Goal: Check status: Check status

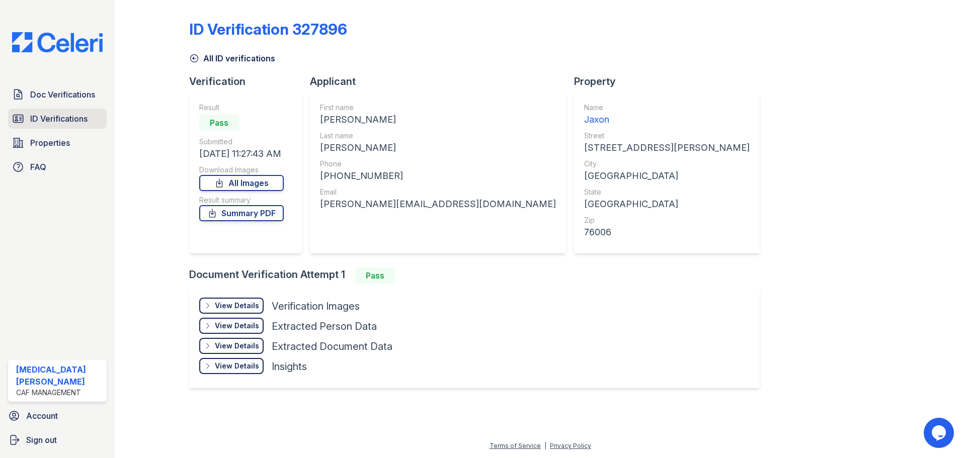
click at [65, 119] on span "ID Verifications" at bounding box center [58, 119] width 57 height 12
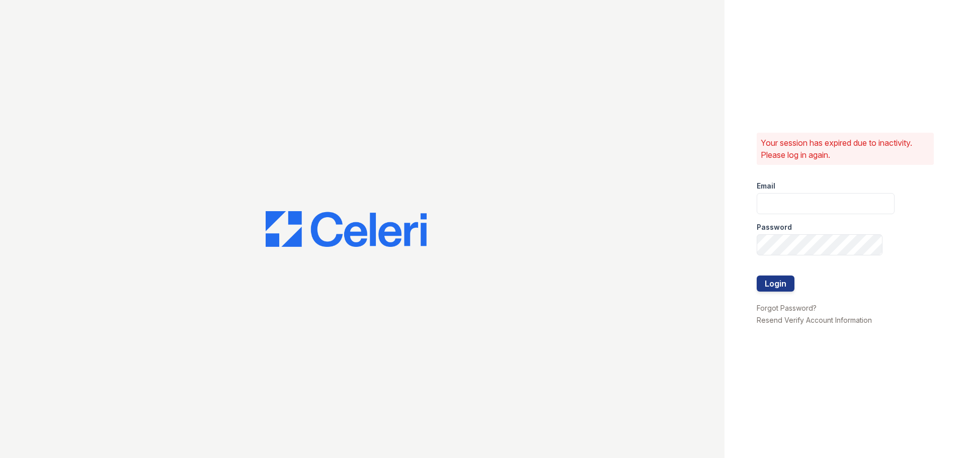
type input "jaxon1@cafmanagement.com"
click at [770, 281] on button "Login" at bounding box center [776, 284] width 38 height 16
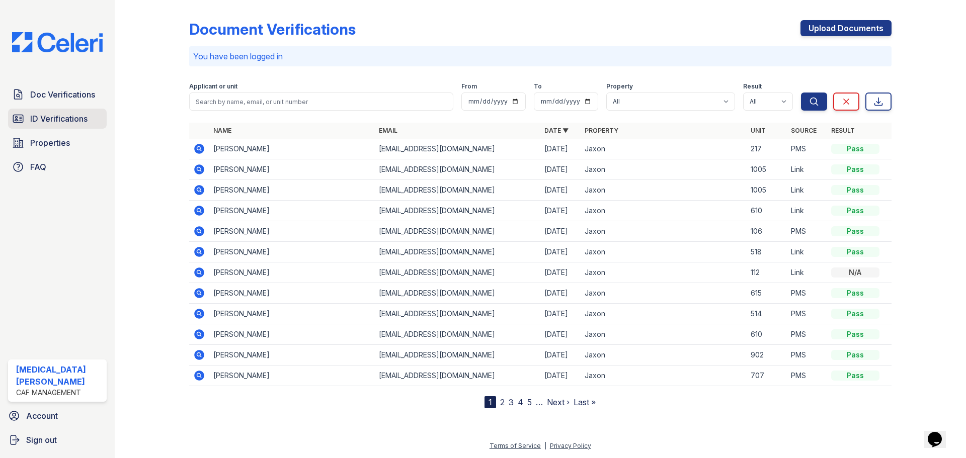
click at [78, 119] on span "ID Verifications" at bounding box center [58, 119] width 57 height 12
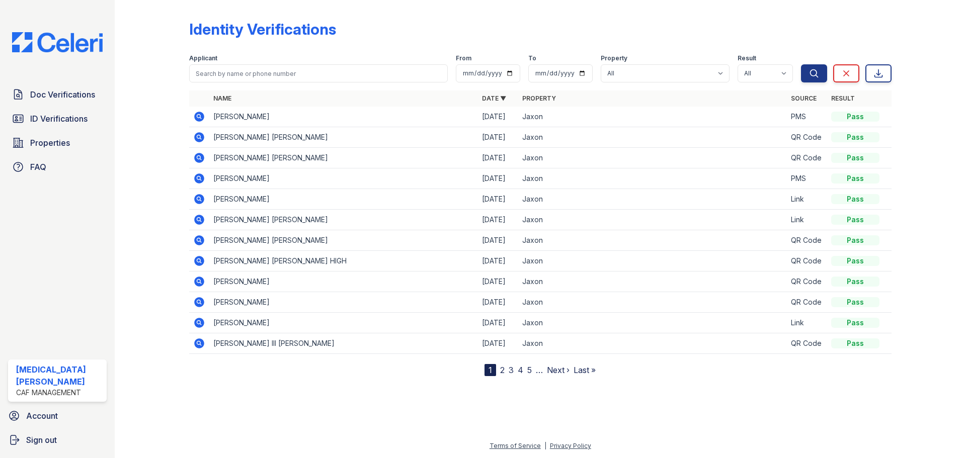
click at [196, 115] on icon at bounding box center [199, 117] width 10 height 10
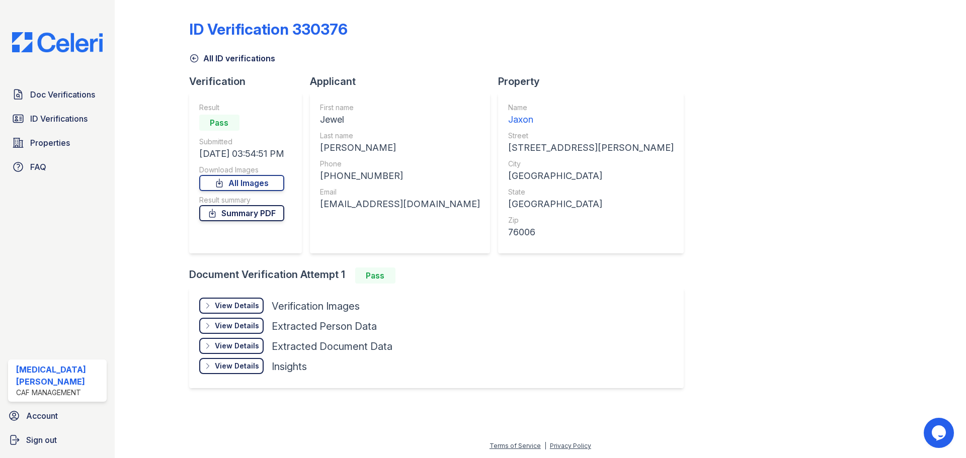
click at [263, 219] on link "Summary PDF" at bounding box center [241, 213] width 85 height 16
click at [71, 93] on span "Doc Verifications" at bounding box center [62, 95] width 65 height 12
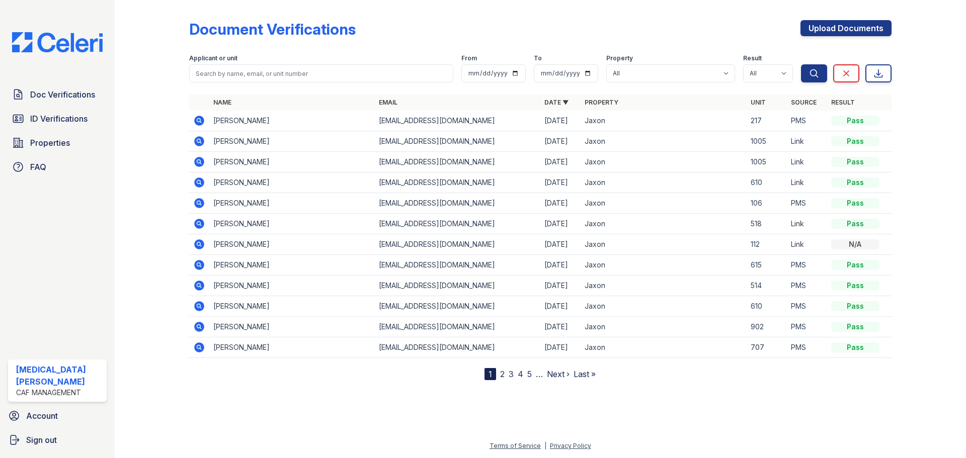
click at [202, 122] on icon at bounding box center [199, 121] width 10 height 10
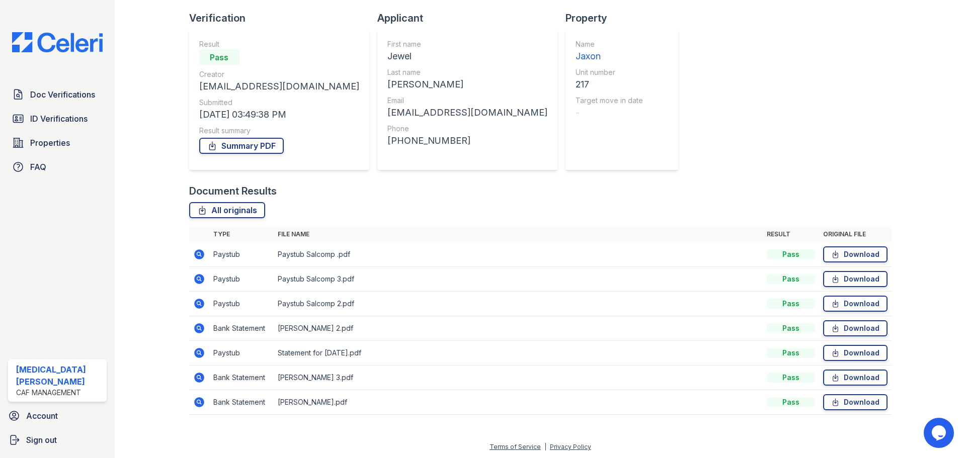
scroll to position [64, 0]
click at [202, 304] on icon at bounding box center [199, 303] width 10 height 10
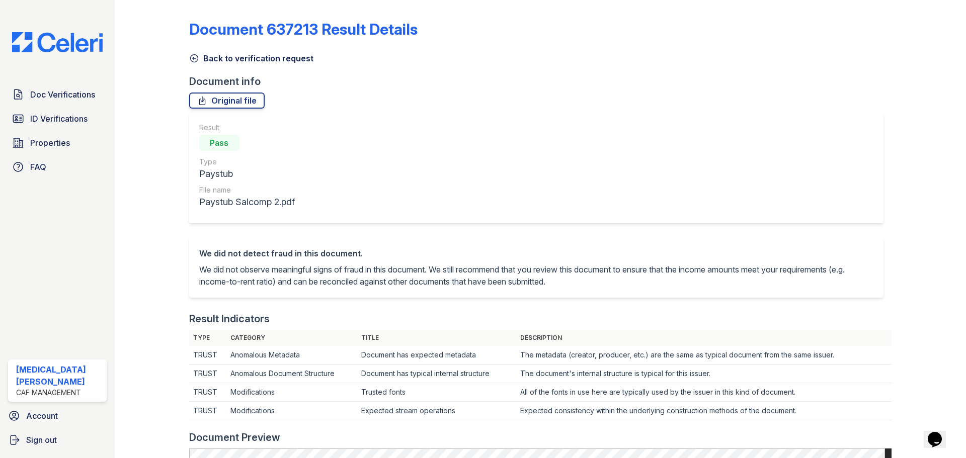
drag, startPoint x: 218, startPoint y: 58, endPoint x: 231, endPoint y: 80, distance: 25.7
click at [218, 58] on link "Back to verification request" at bounding box center [251, 58] width 124 height 12
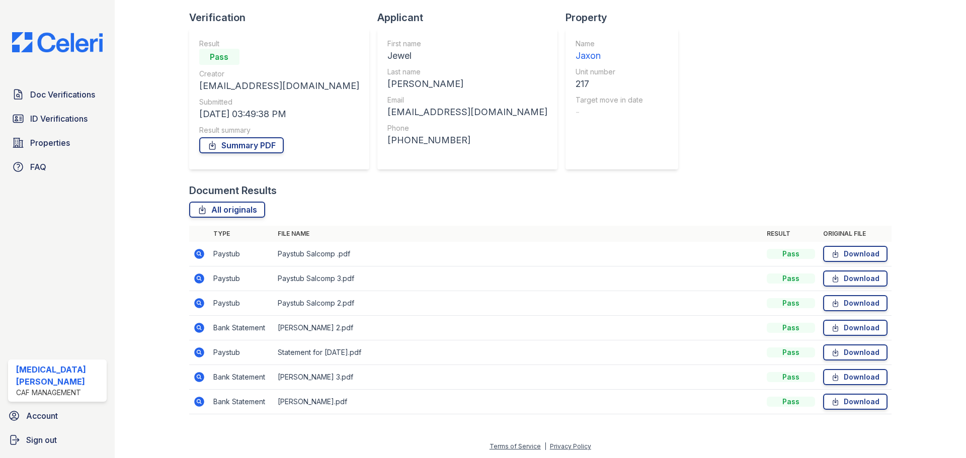
scroll to position [64, 0]
click at [197, 275] on icon at bounding box center [199, 278] width 10 height 10
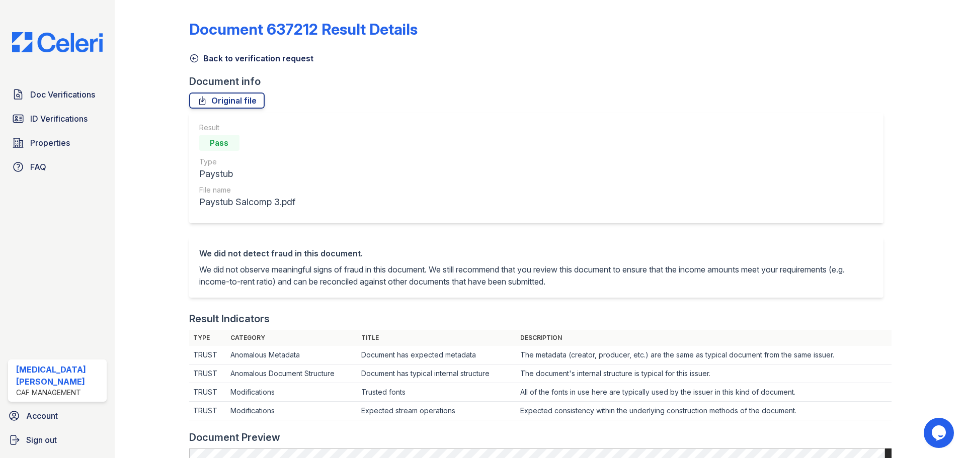
click at [214, 58] on link "Back to verification request" at bounding box center [251, 58] width 124 height 12
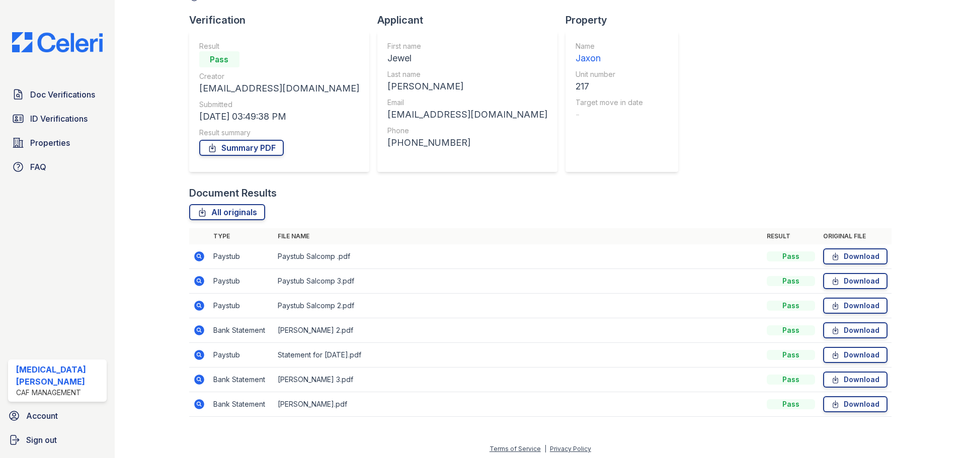
scroll to position [64, 0]
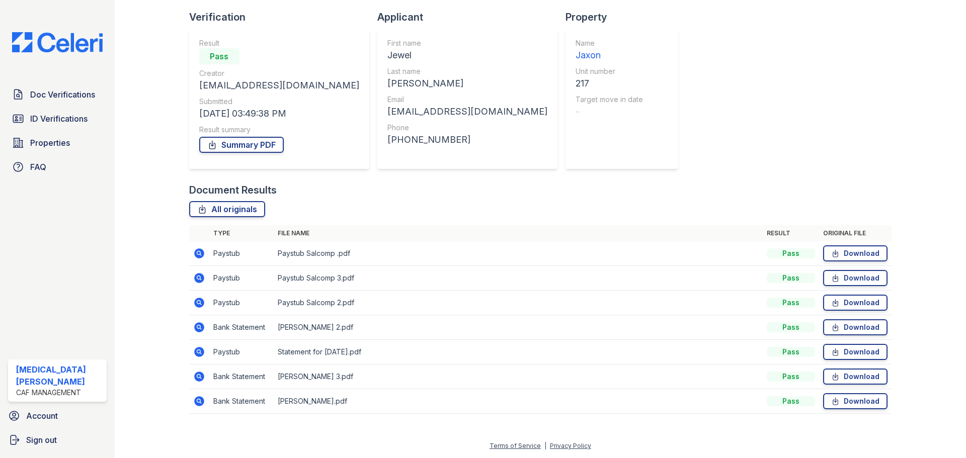
click at [203, 304] on icon at bounding box center [199, 303] width 10 height 10
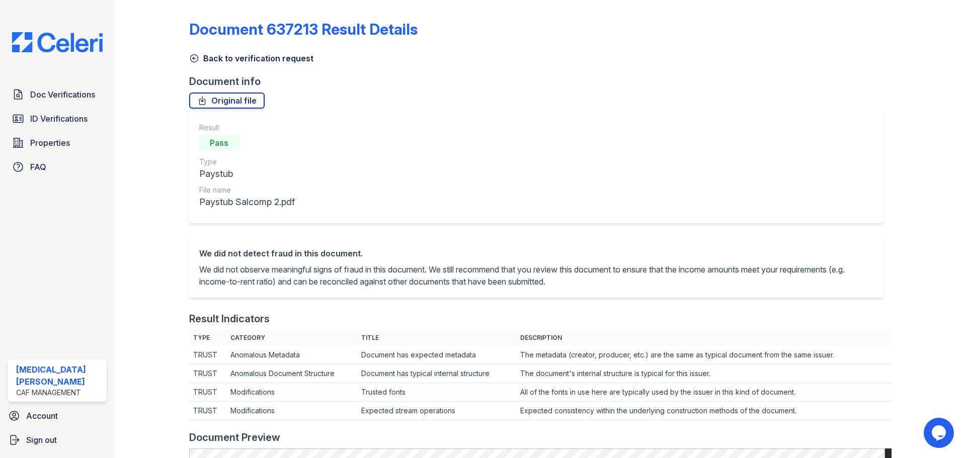
click at [204, 55] on link "Back to verification request" at bounding box center [251, 58] width 124 height 12
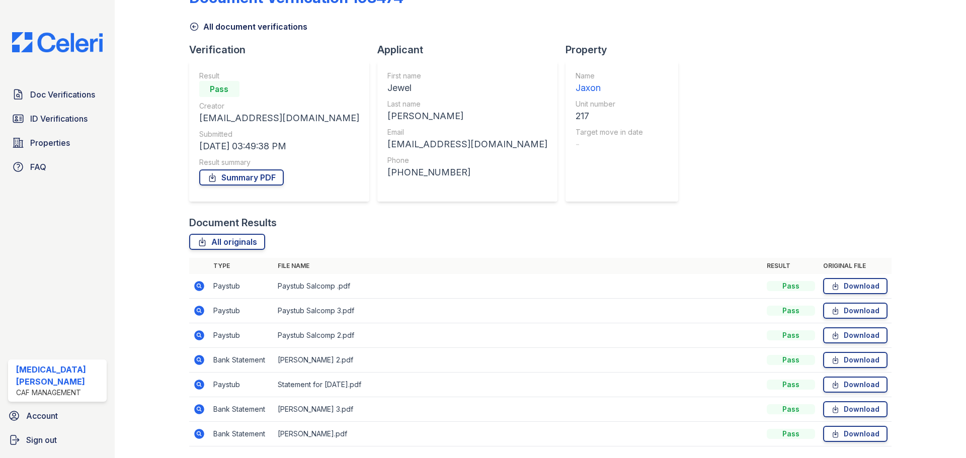
scroll to position [64, 0]
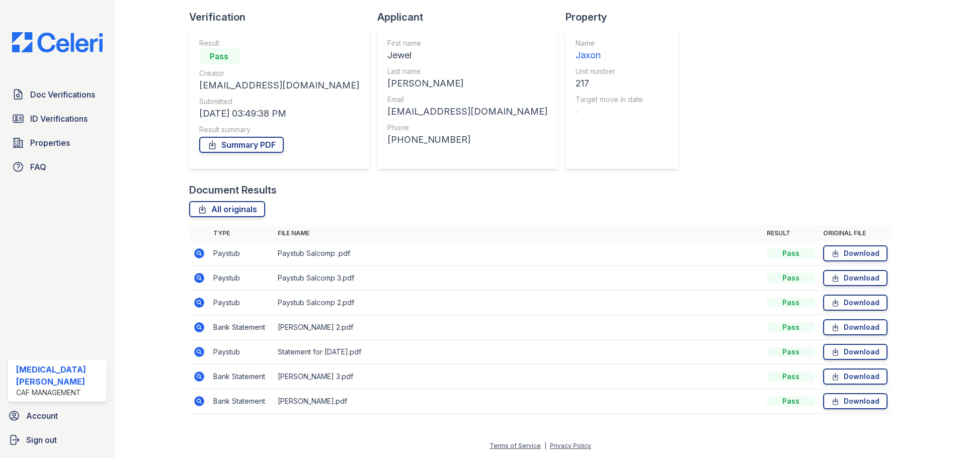
click at [199, 355] on icon at bounding box center [199, 352] width 10 height 10
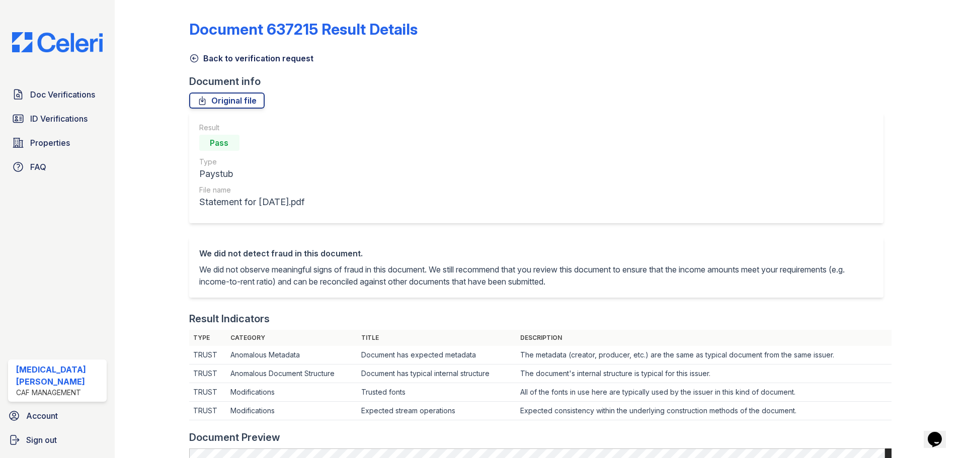
click at [231, 61] on link "Back to verification request" at bounding box center [251, 58] width 124 height 12
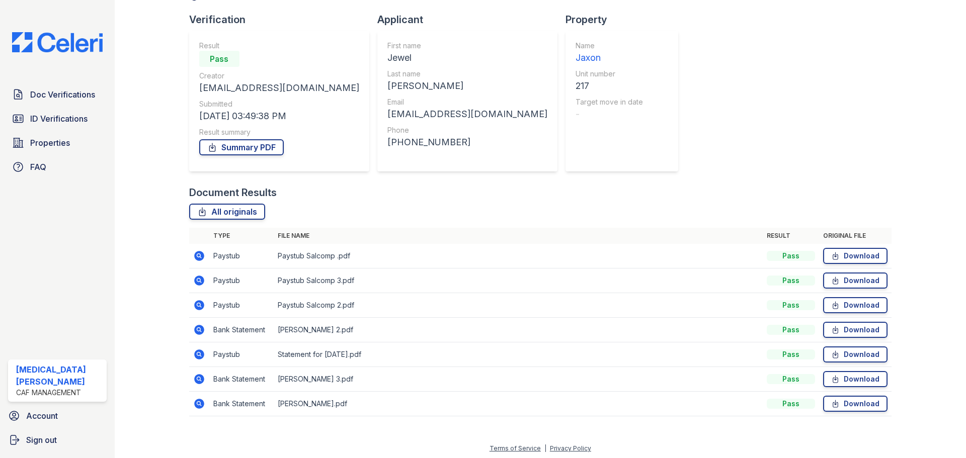
scroll to position [64, 0]
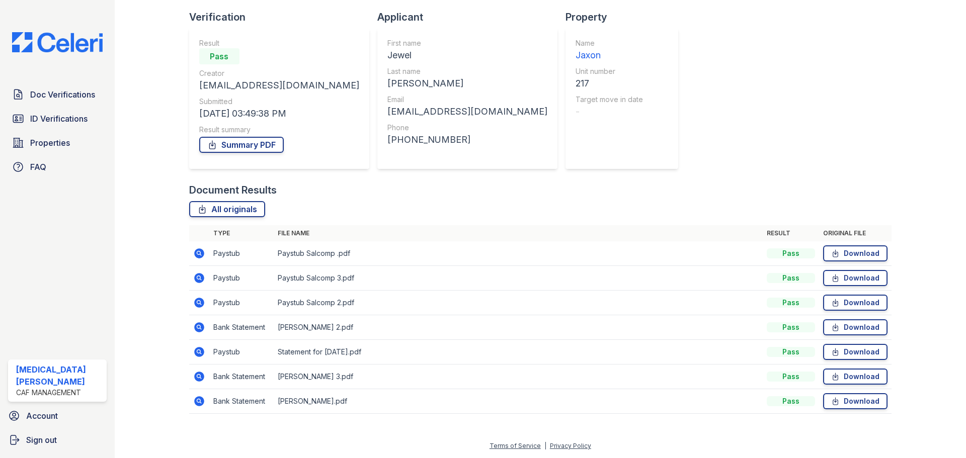
click at [200, 327] on icon at bounding box center [199, 328] width 12 height 12
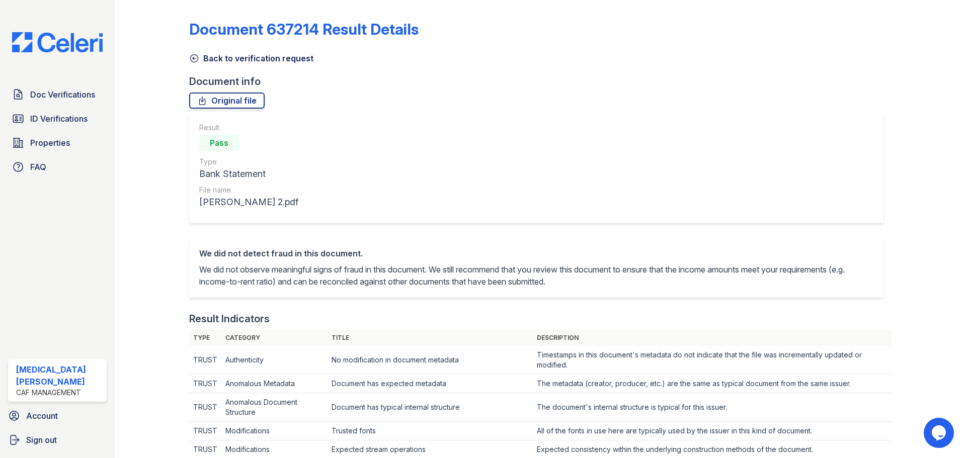
click at [206, 61] on link "Back to verification request" at bounding box center [251, 58] width 124 height 12
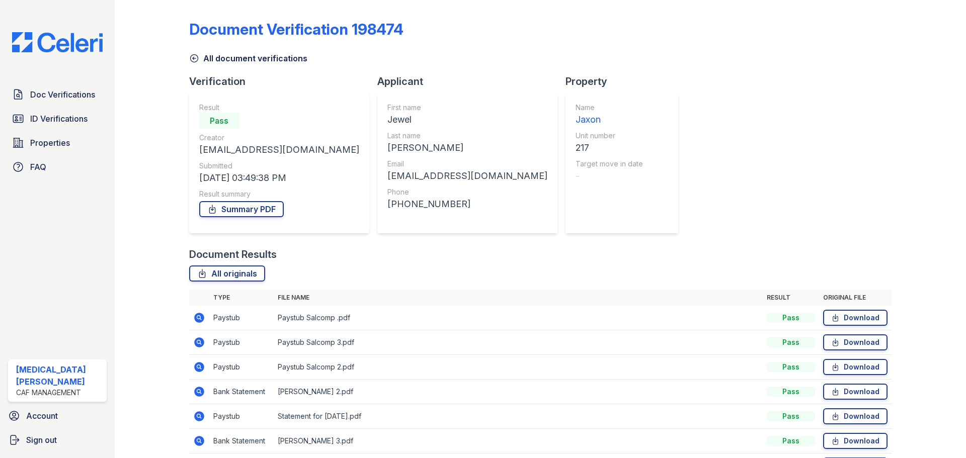
click at [199, 59] on link "All document verifications" at bounding box center [248, 58] width 118 height 12
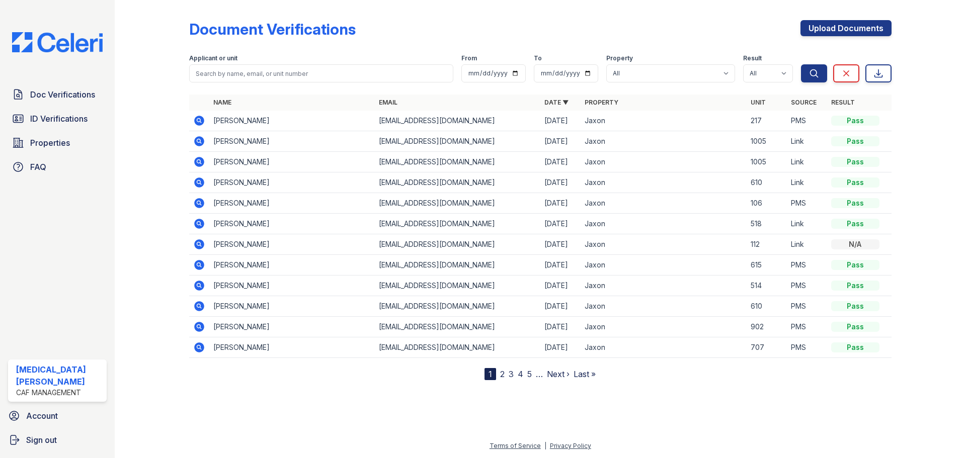
click at [186, 79] on div at bounding box center [160, 192] width 58 height 376
click at [763, 424] on div at bounding box center [540, 418] width 819 height 44
click at [732, 428] on div at bounding box center [540, 418] width 819 height 44
click at [684, 405] on div at bounding box center [540, 418] width 819 height 44
click at [69, 91] on span "Doc Verifications" at bounding box center [62, 95] width 65 height 12
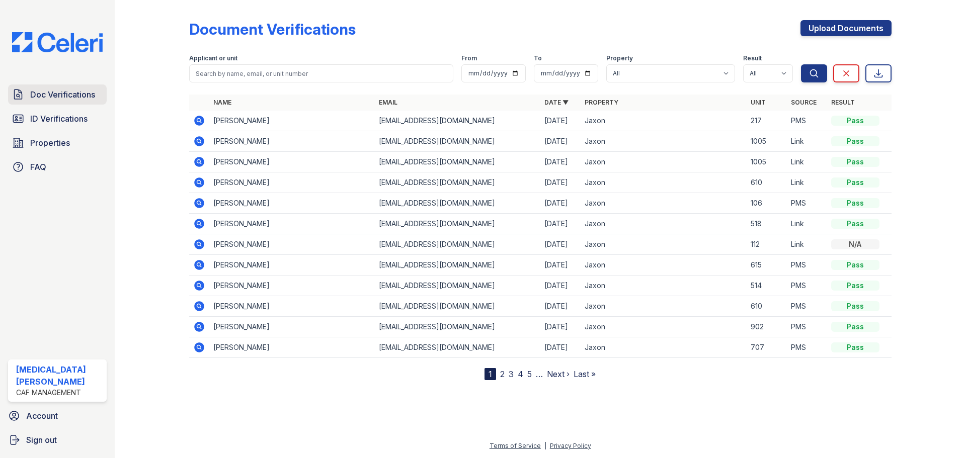
click at [74, 99] on span "Doc Verifications" at bounding box center [62, 95] width 65 height 12
click at [155, 70] on div at bounding box center [160, 192] width 58 height 376
click at [54, 117] on span "ID Verifications" at bounding box center [58, 119] width 57 height 12
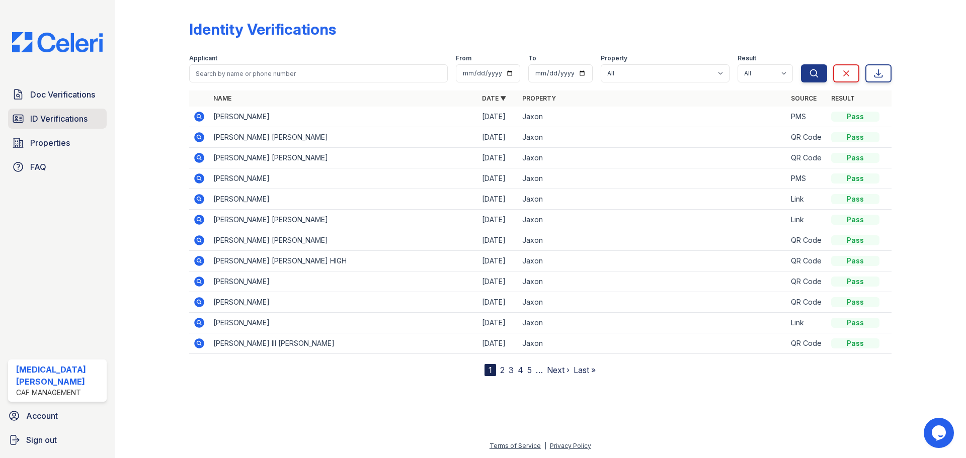
click at [61, 118] on span "ID Verifications" at bounding box center [58, 119] width 57 height 12
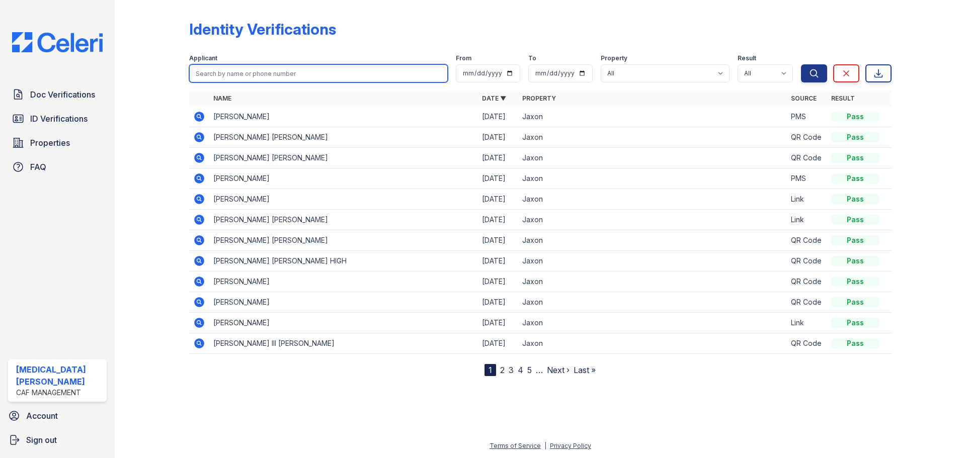
drag, startPoint x: 179, startPoint y: 80, endPoint x: 236, endPoint y: 74, distance: 58.2
click at [236, 74] on input "search" at bounding box center [318, 73] width 259 height 18
drag, startPoint x: 135, startPoint y: 72, endPoint x: 140, endPoint y: 78, distance: 7.5
click at [135, 72] on div at bounding box center [160, 190] width 58 height 372
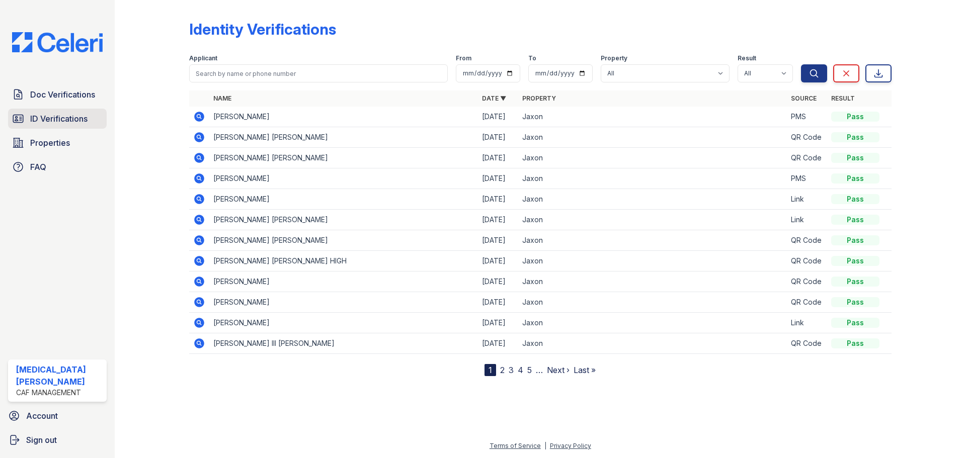
click at [64, 117] on span "ID Verifications" at bounding box center [58, 119] width 57 height 12
click at [59, 116] on span "ID Verifications" at bounding box center [58, 119] width 57 height 12
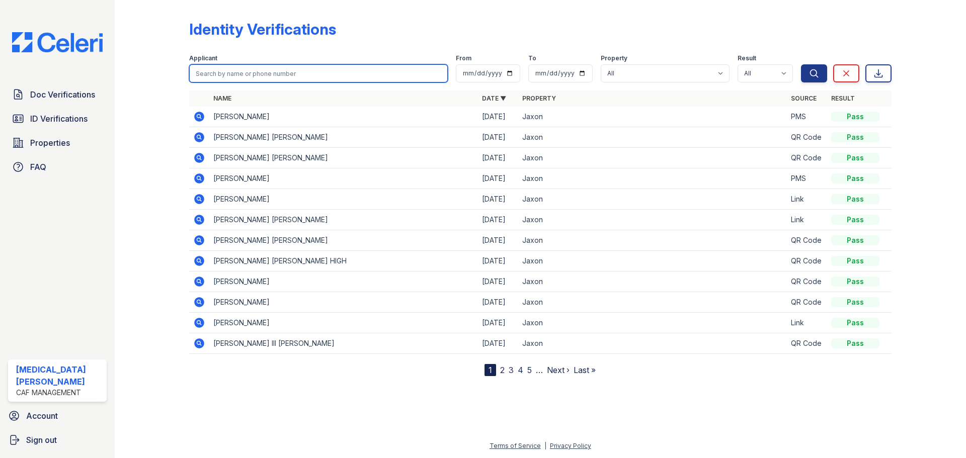
click at [233, 70] on input "search" at bounding box center [318, 73] width 259 height 18
type input "olmeda"
click at [801, 64] on button "Search" at bounding box center [814, 73] width 26 height 18
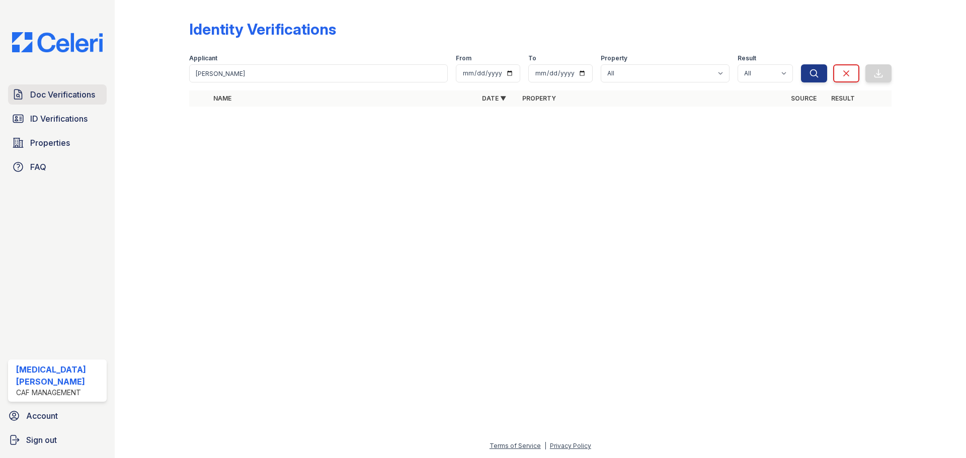
click at [52, 101] on span "Doc Verifications" at bounding box center [62, 95] width 65 height 12
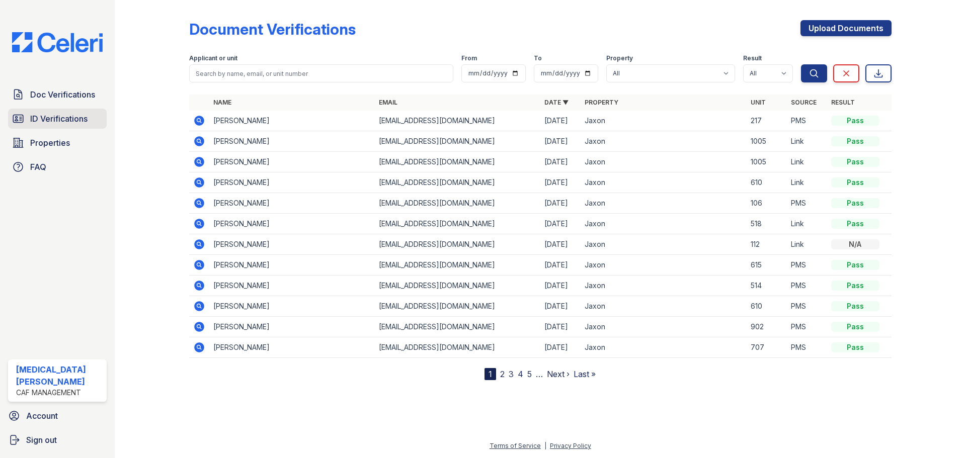
click at [81, 113] on span "ID Verifications" at bounding box center [58, 119] width 57 height 12
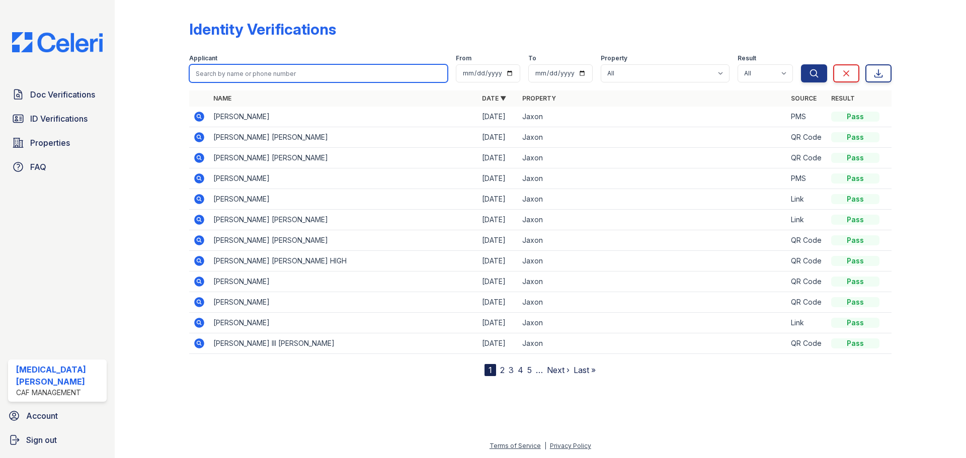
click at [226, 78] on input "search" at bounding box center [318, 73] width 259 height 18
type input "olmeda"
click at [801, 64] on button "Search" at bounding box center [814, 73] width 26 height 18
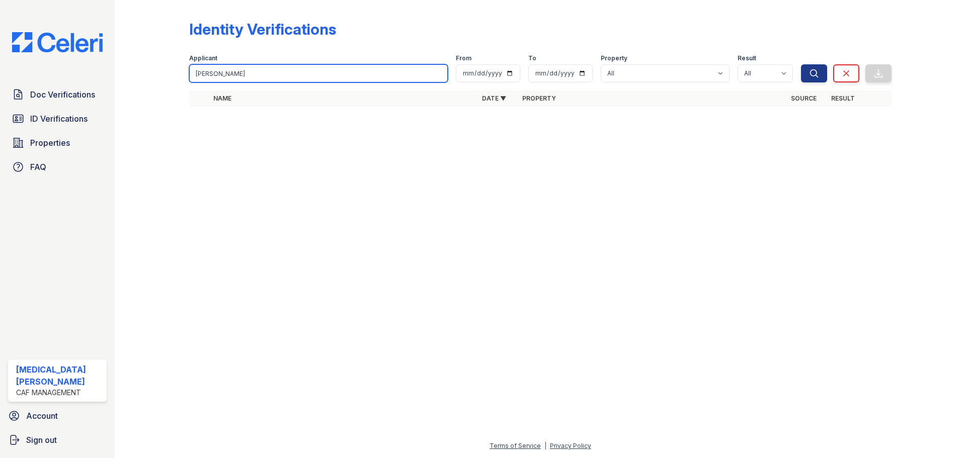
drag, startPoint x: 235, startPoint y: 75, endPoint x: 192, endPoint y: 75, distance: 42.8
click at [192, 75] on input "olmeda" at bounding box center [318, 73] width 259 height 18
type input "johanna"
click at [801, 64] on button "Search" at bounding box center [814, 73] width 26 height 18
drag, startPoint x: 238, startPoint y: 79, endPoint x: 188, endPoint y: 78, distance: 50.3
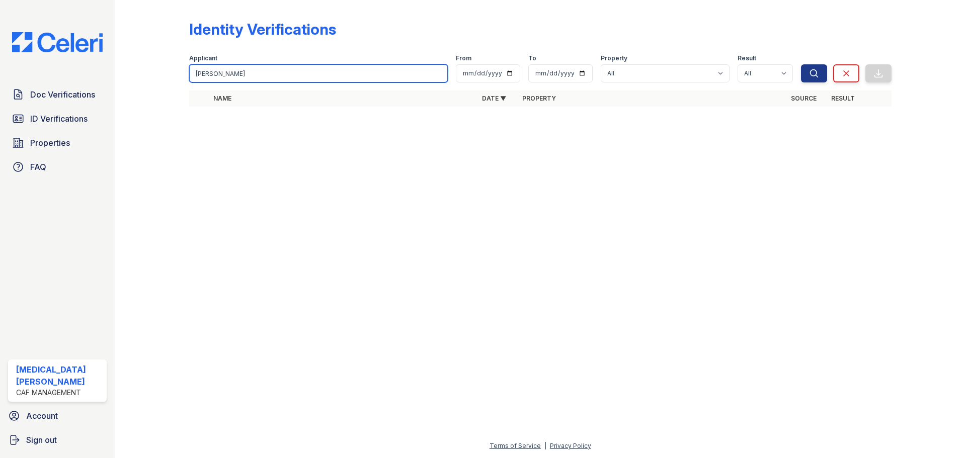
click at [188, 78] on div "Identity Verifications Filter Applicant johanna From To Property All Jaxon Resu…" at bounding box center [540, 66] width 819 height 133
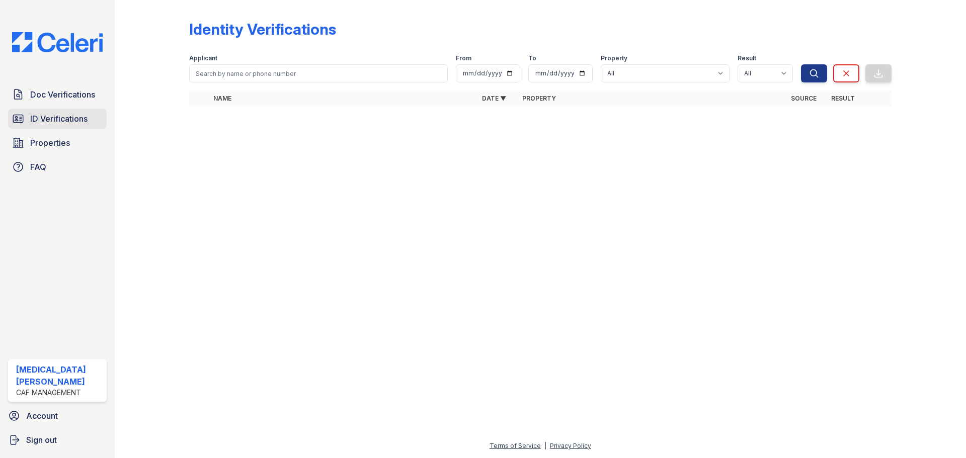
click at [70, 126] on link "ID Verifications" at bounding box center [57, 119] width 99 height 20
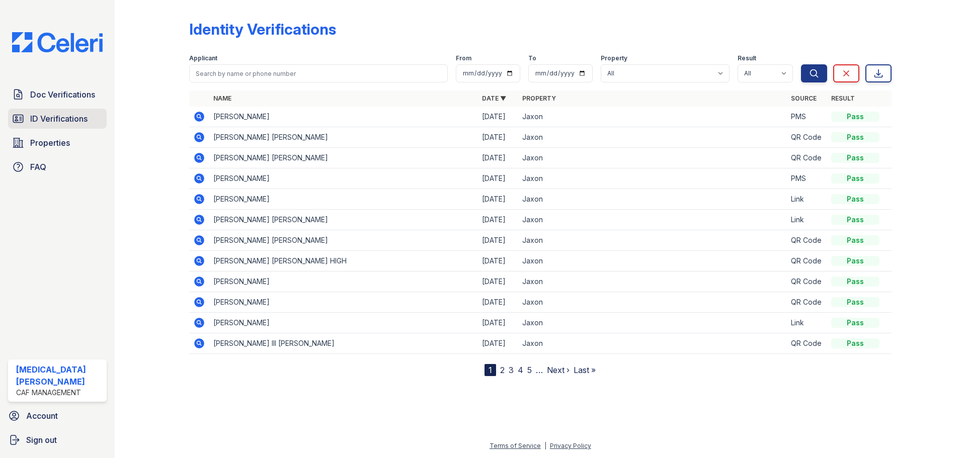
click at [83, 121] on span "ID Verifications" at bounding box center [58, 119] width 57 height 12
click at [72, 95] on span "Doc Verifications" at bounding box center [62, 95] width 65 height 12
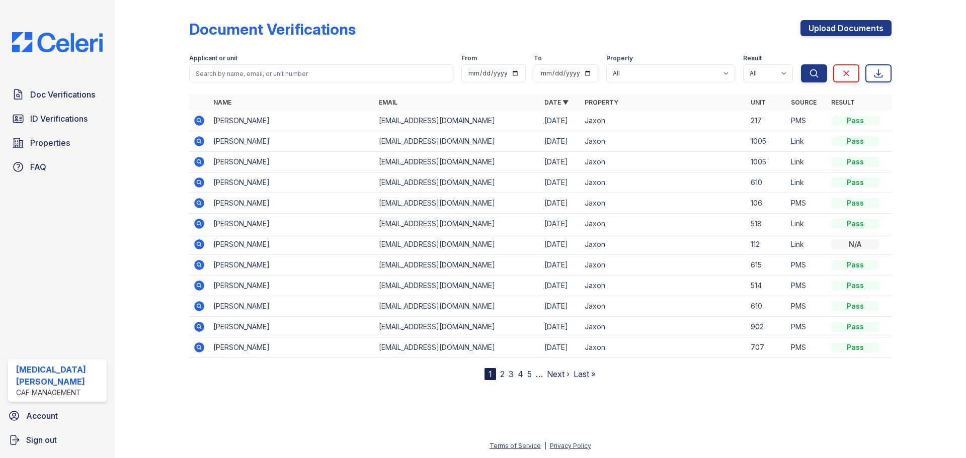
click at [195, 265] on icon at bounding box center [199, 265] width 10 height 10
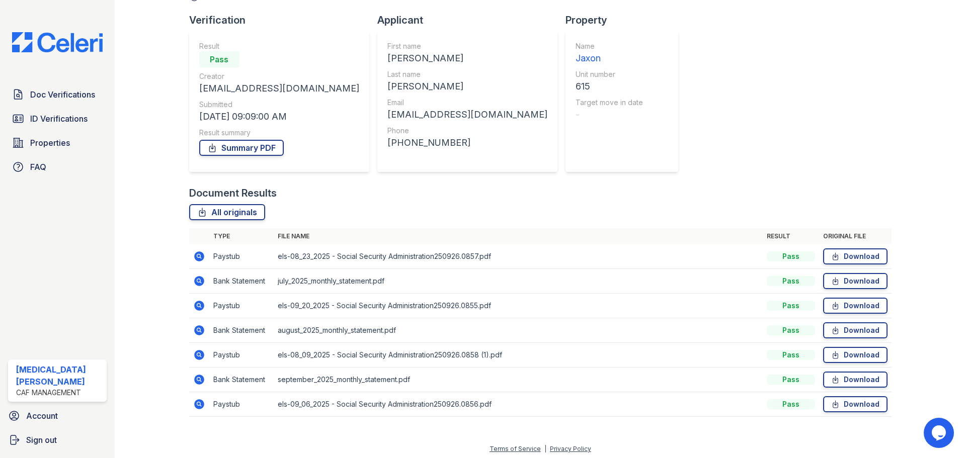
scroll to position [64, 0]
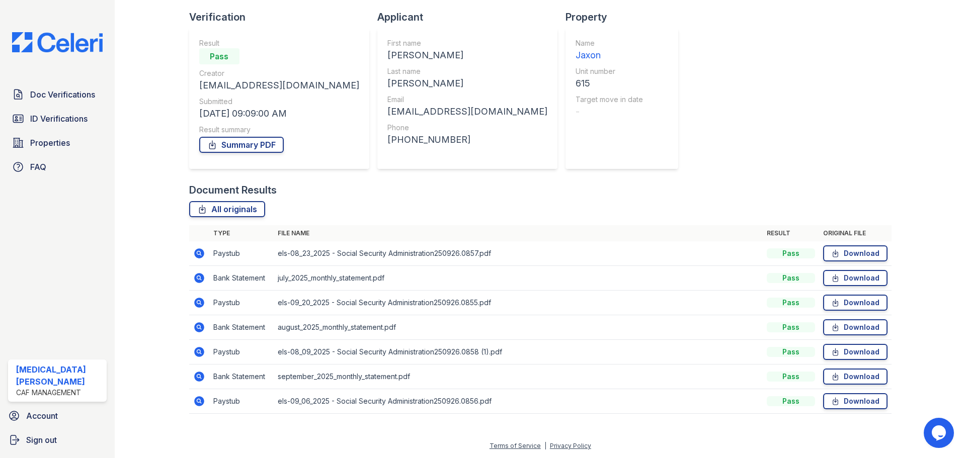
click at [202, 256] on icon at bounding box center [199, 254] width 10 height 10
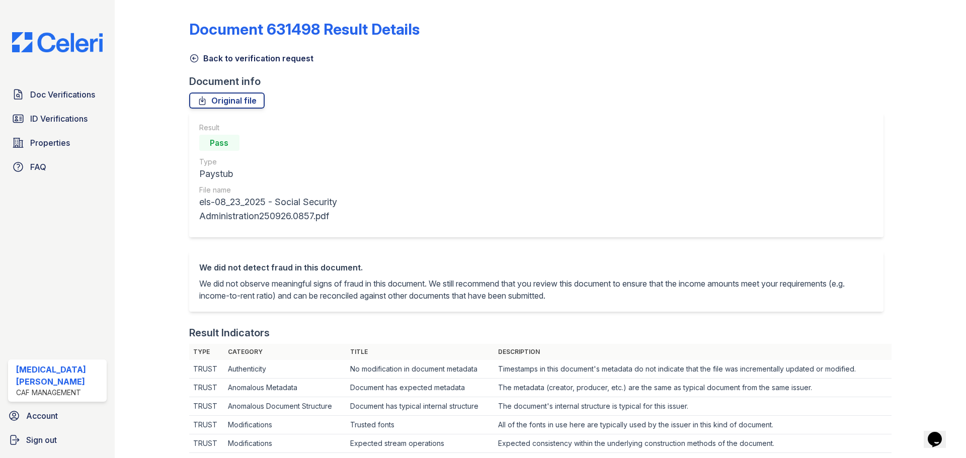
click at [200, 57] on link "Back to verification request" at bounding box center [251, 58] width 124 height 12
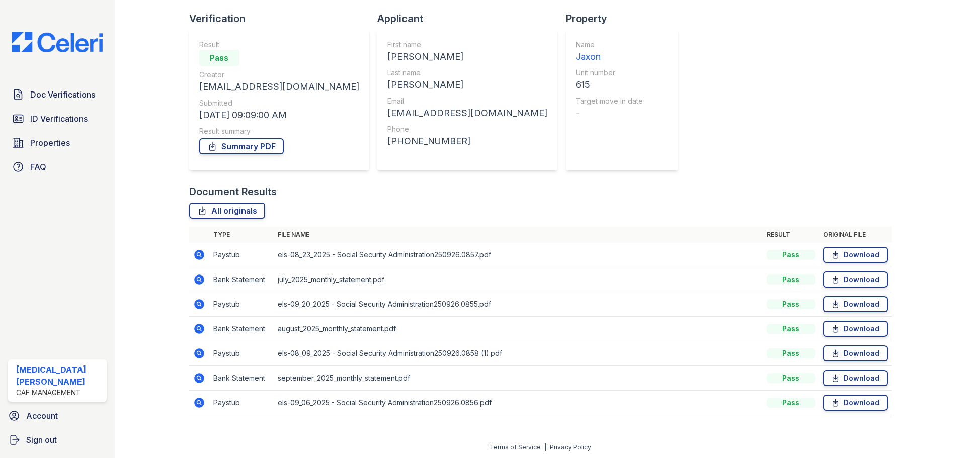
scroll to position [64, 0]
click at [240, 143] on link "Summary PDF" at bounding box center [241, 145] width 85 height 16
click at [198, 402] on icon at bounding box center [198, 401] width 3 height 3
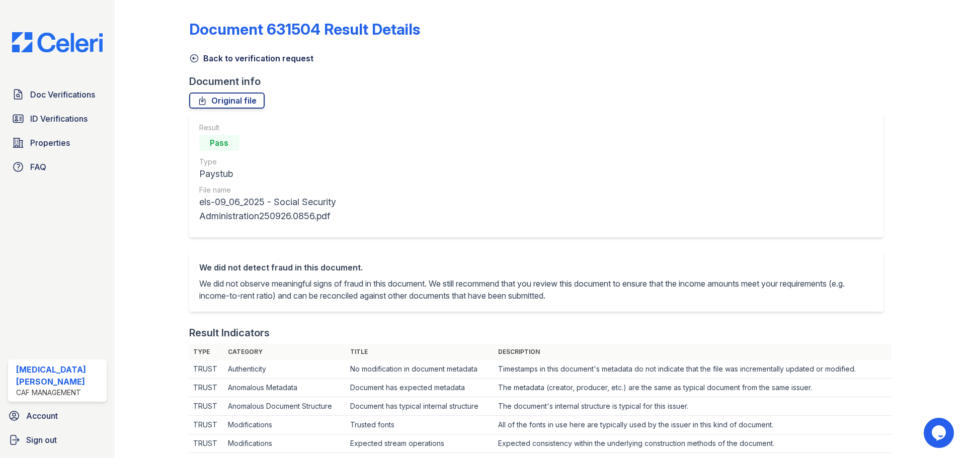
click at [206, 54] on link "Back to verification request" at bounding box center [251, 58] width 124 height 12
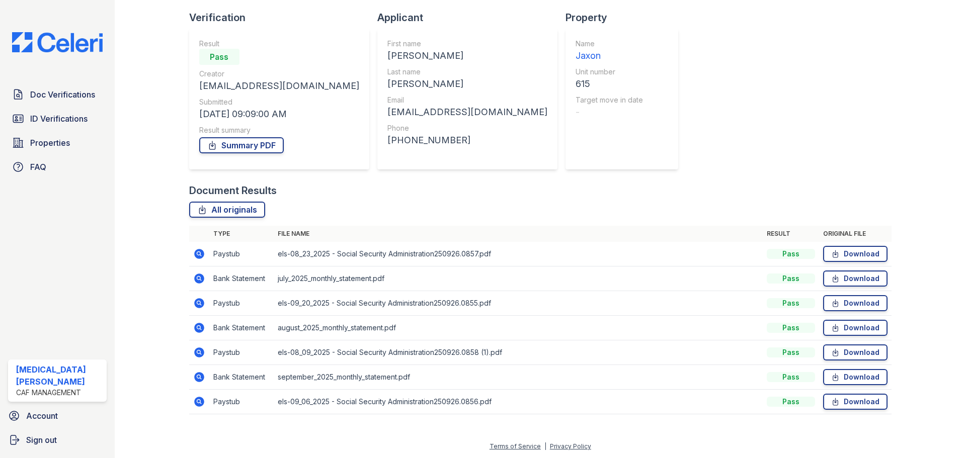
scroll to position [64, 0]
click at [200, 401] on icon at bounding box center [199, 401] width 12 height 12
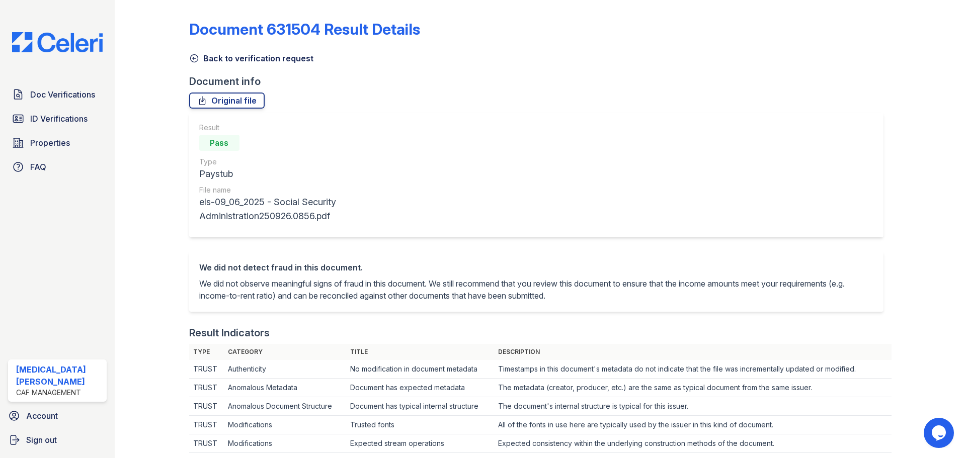
click at [200, 64] on link "Back to verification request" at bounding box center [251, 58] width 124 height 12
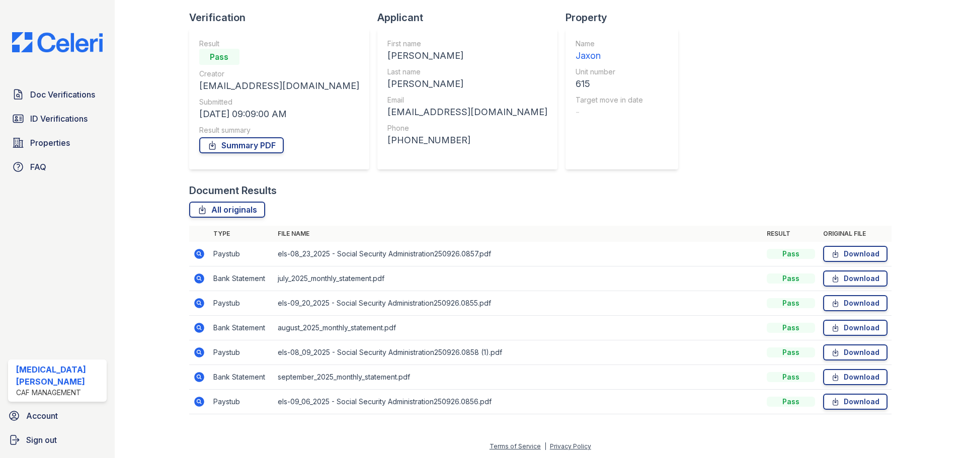
scroll to position [64, 0]
click at [198, 354] on icon at bounding box center [199, 352] width 10 height 10
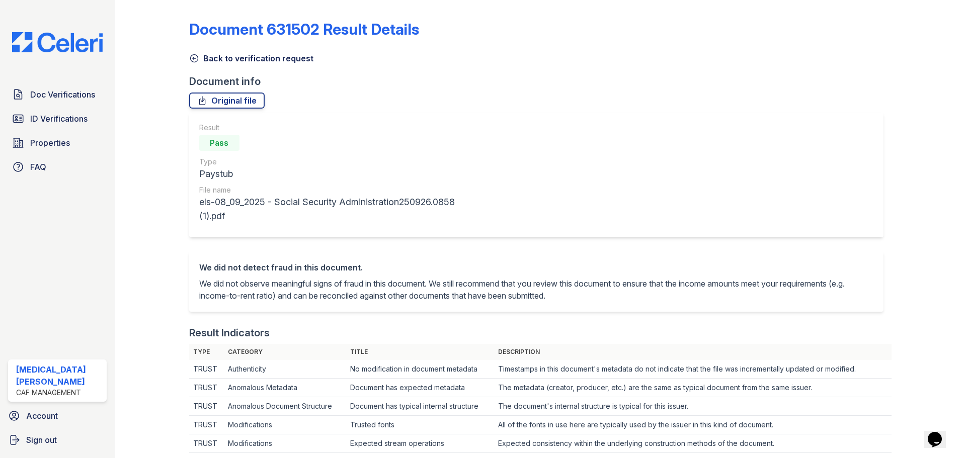
click at [218, 55] on link "Back to verification request" at bounding box center [251, 58] width 124 height 12
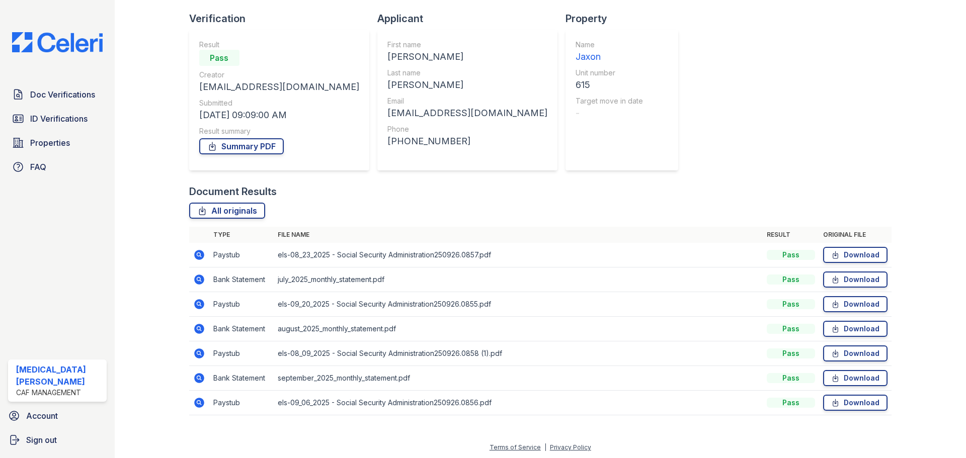
scroll to position [64, 0]
click at [199, 302] on icon at bounding box center [198, 302] width 3 height 3
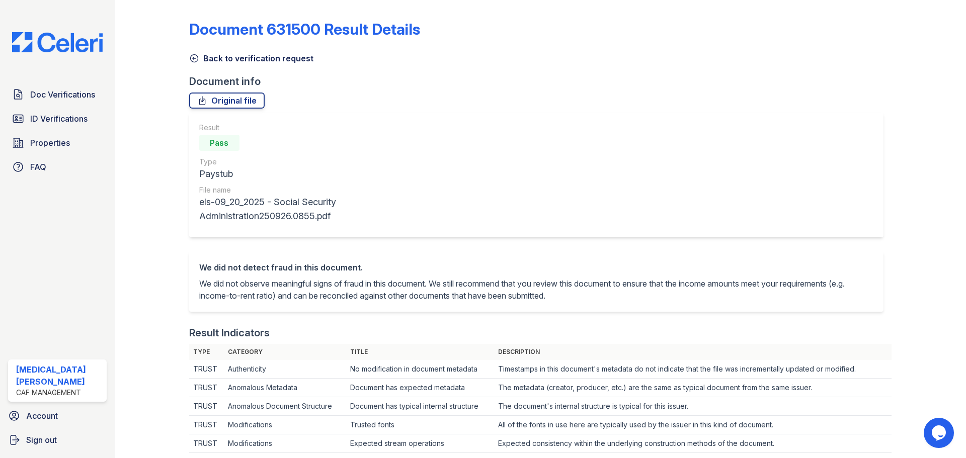
click at [273, 62] on link "Back to verification request" at bounding box center [251, 58] width 124 height 12
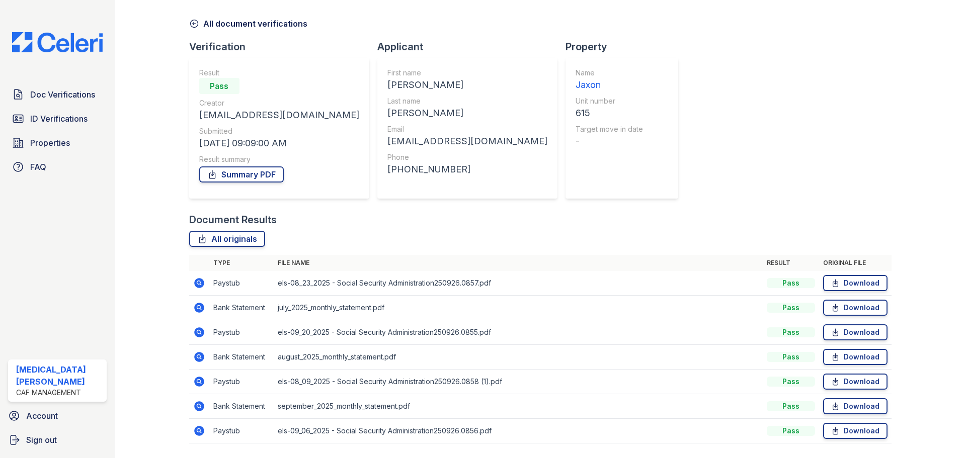
scroll to position [50, 0]
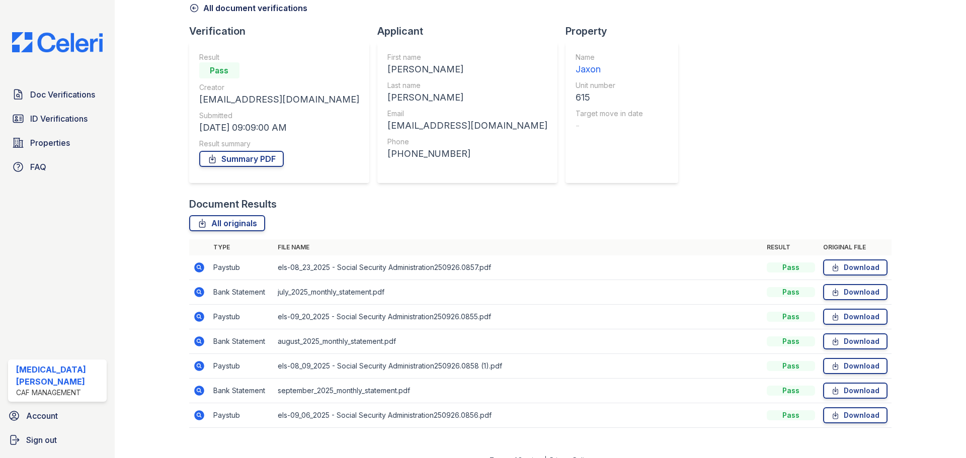
click at [201, 267] on icon at bounding box center [199, 268] width 10 height 10
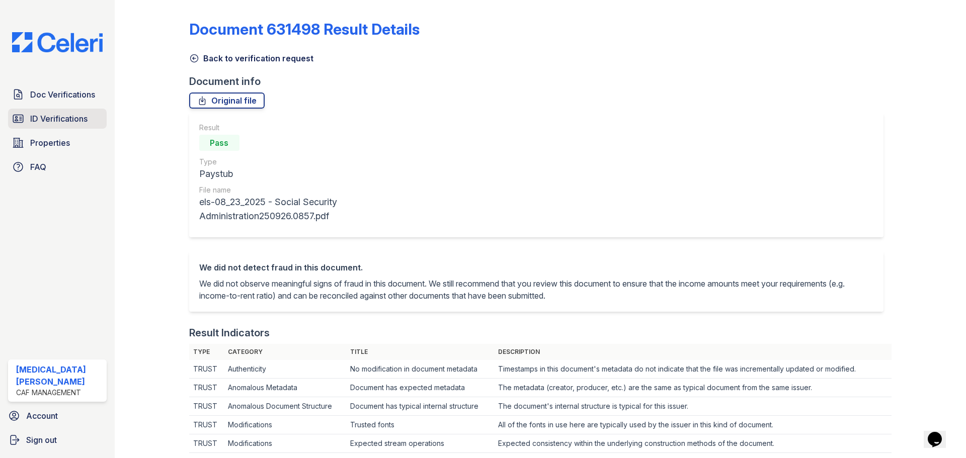
click at [60, 128] on link "ID Verifications" at bounding box center [57, 119] width 99 height 20
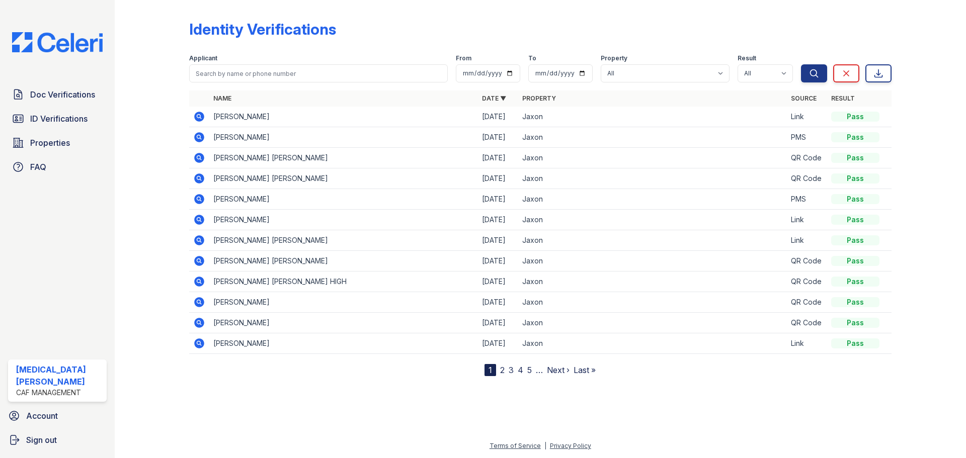
click at [200, 116] on icon at bounding box center [198, 116] width 3 height 3
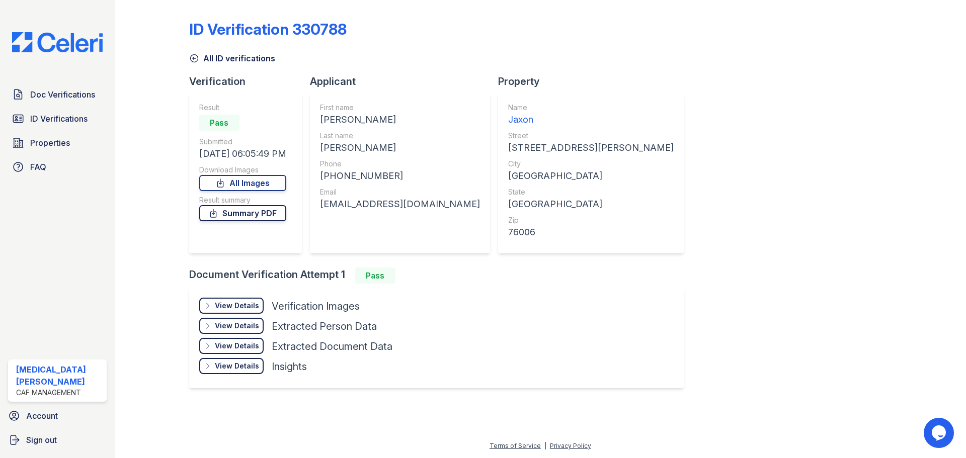
click at [272, 216] on link "Summary PDF" at bounding box center [242, 213] width 87 height 16
click at [253, 182] on link "All Images" at bounding box center [242, 183] width 87 height 16
